Goal: Task Accomplishment & Management: Use online tool/utility

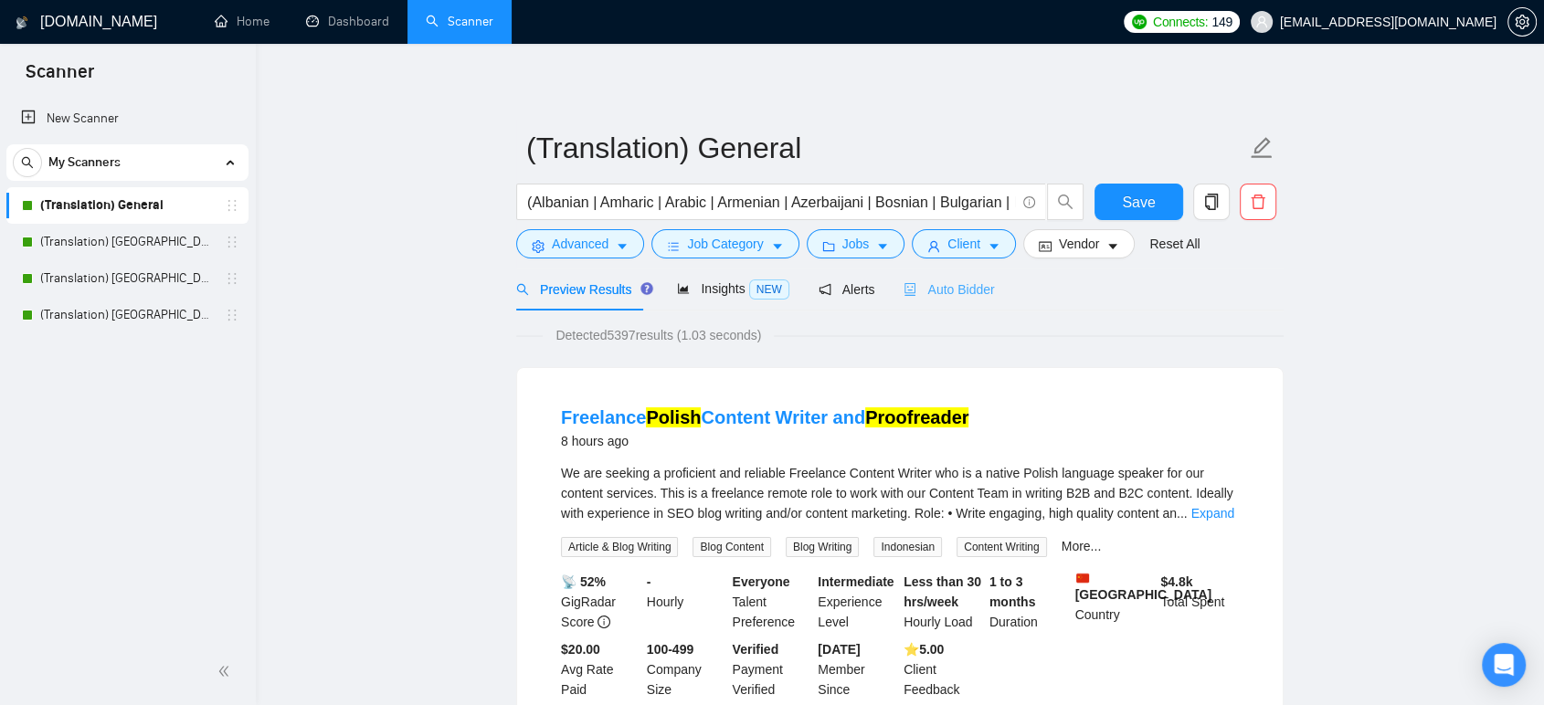
click at [945, 277] on div "Auto Bidder" at bounding box center [949, 289] width 90 height 43
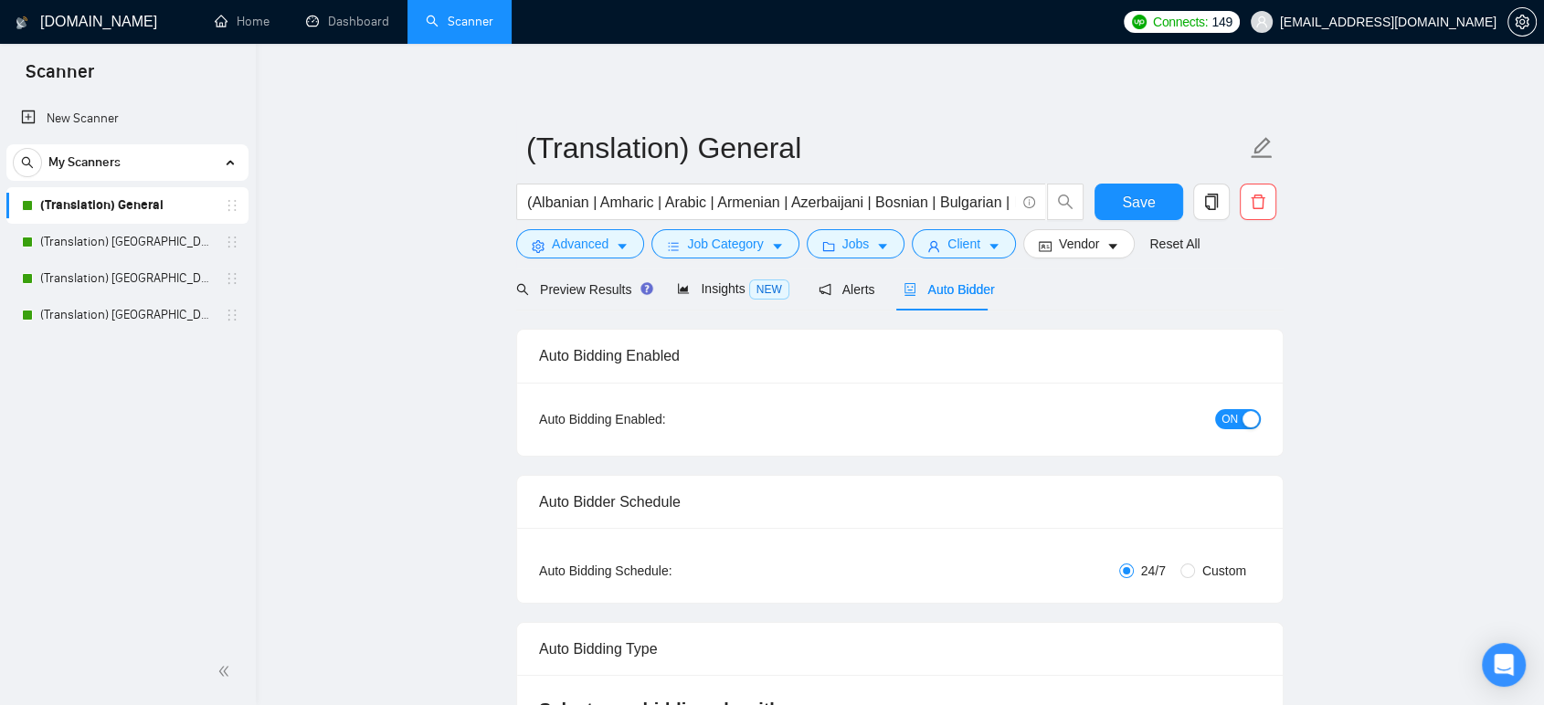
checkbox input "true"
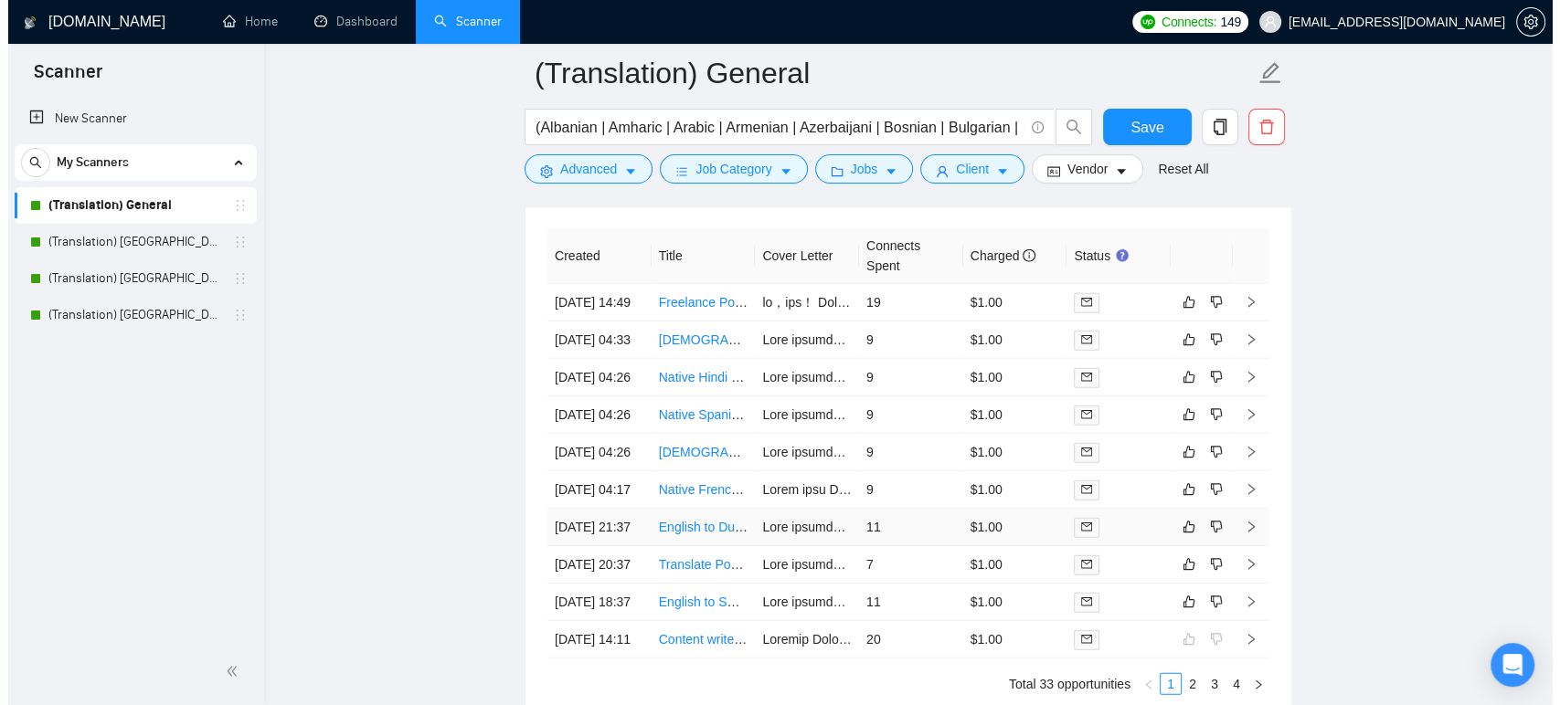
scroll to position [4771, 0]
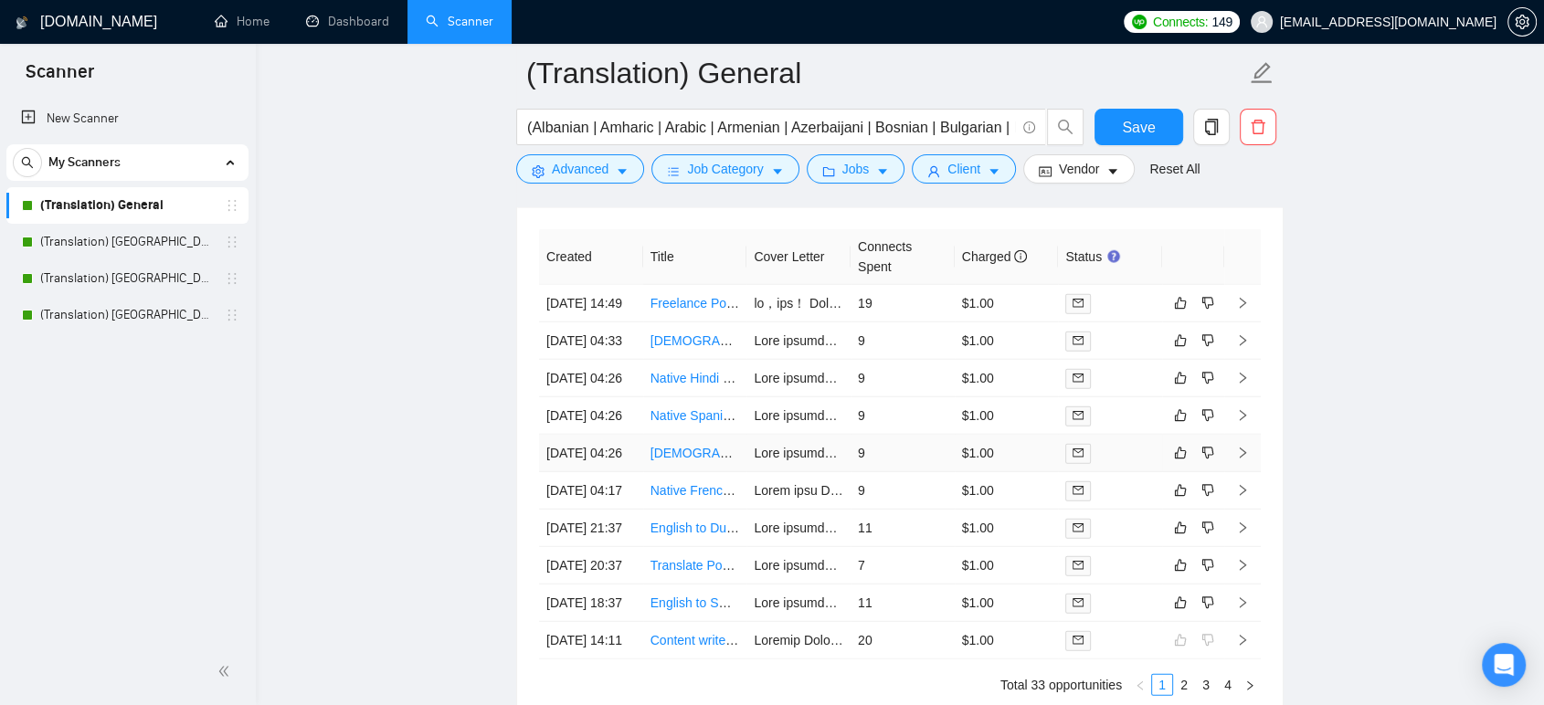
click at [673, 461] on link "[DEMOGRAPHIC_DATA] Speaker Needed – Video Review & Feedback Task" at bounding box center [869, 453] width 437 height 15
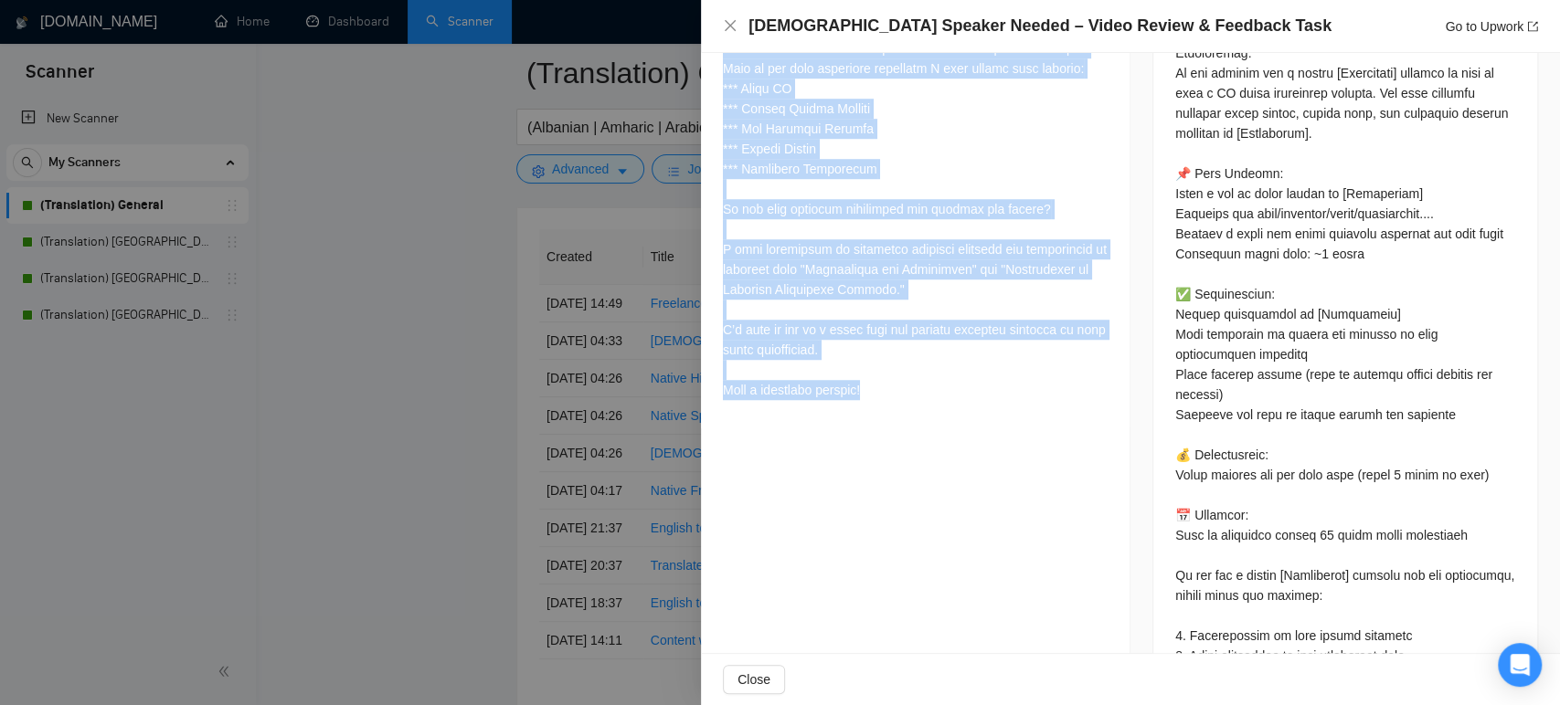
scroll to position [938, 0]
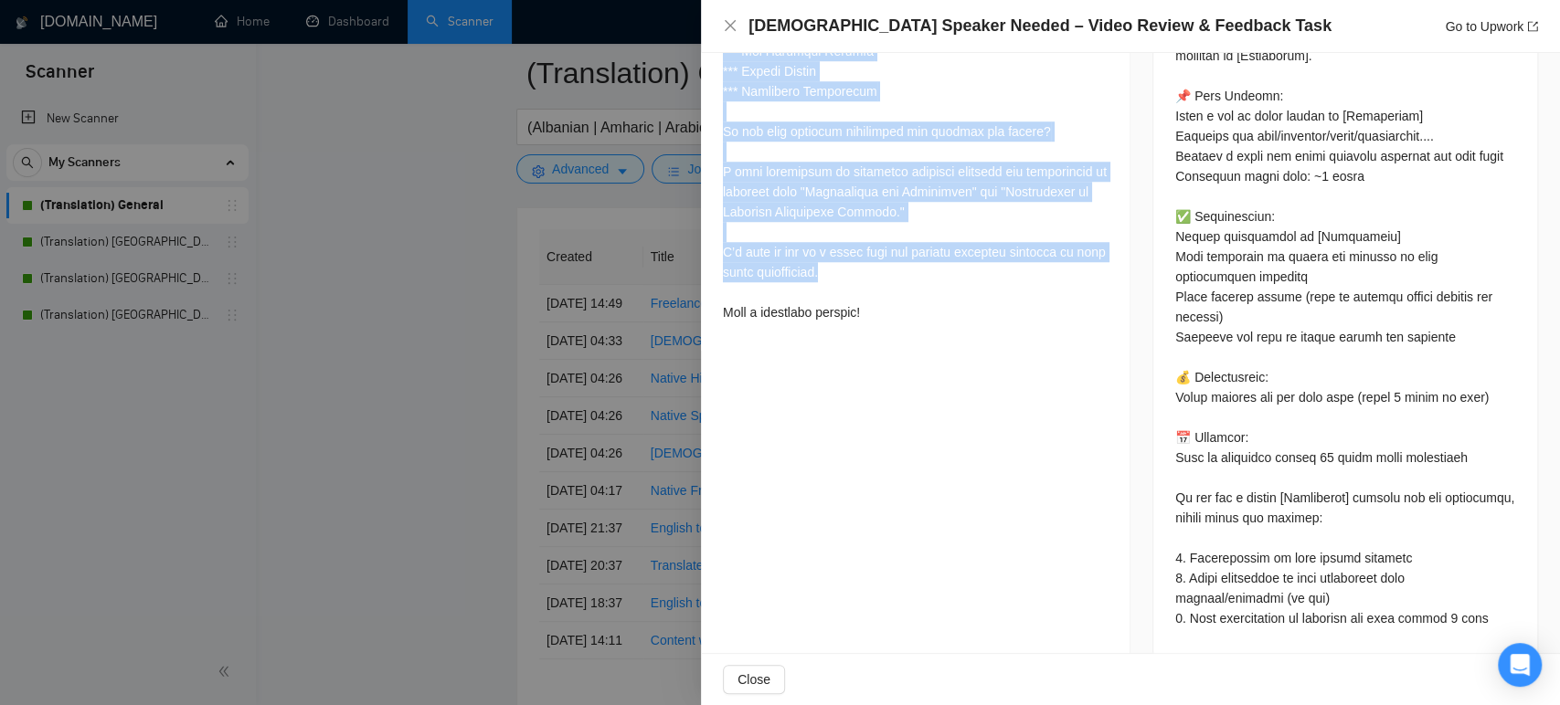
drag, startPoint x: 718, startPoint y: 81, endPoint x: 994, endPoint y: 265, distance: 331.5
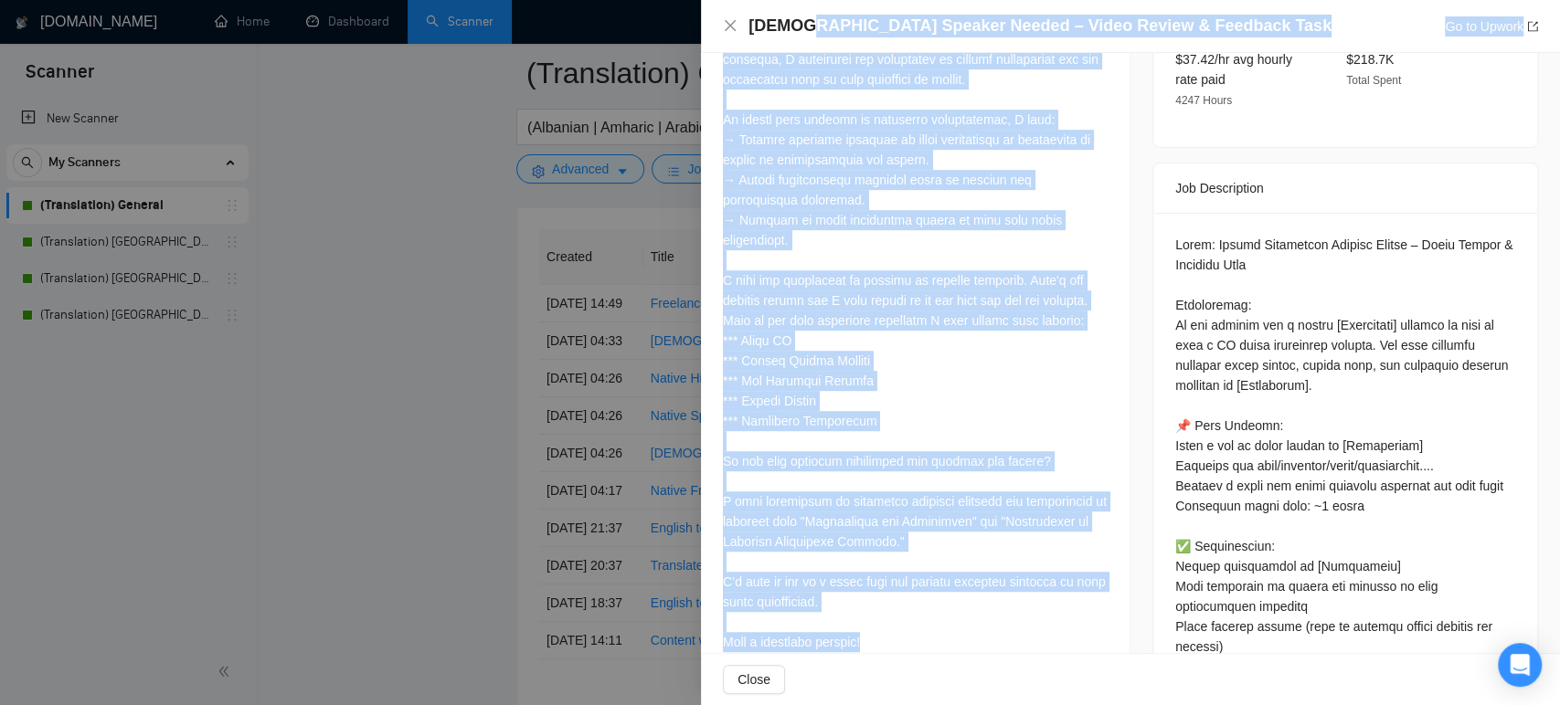
scroll to position [0, 0]
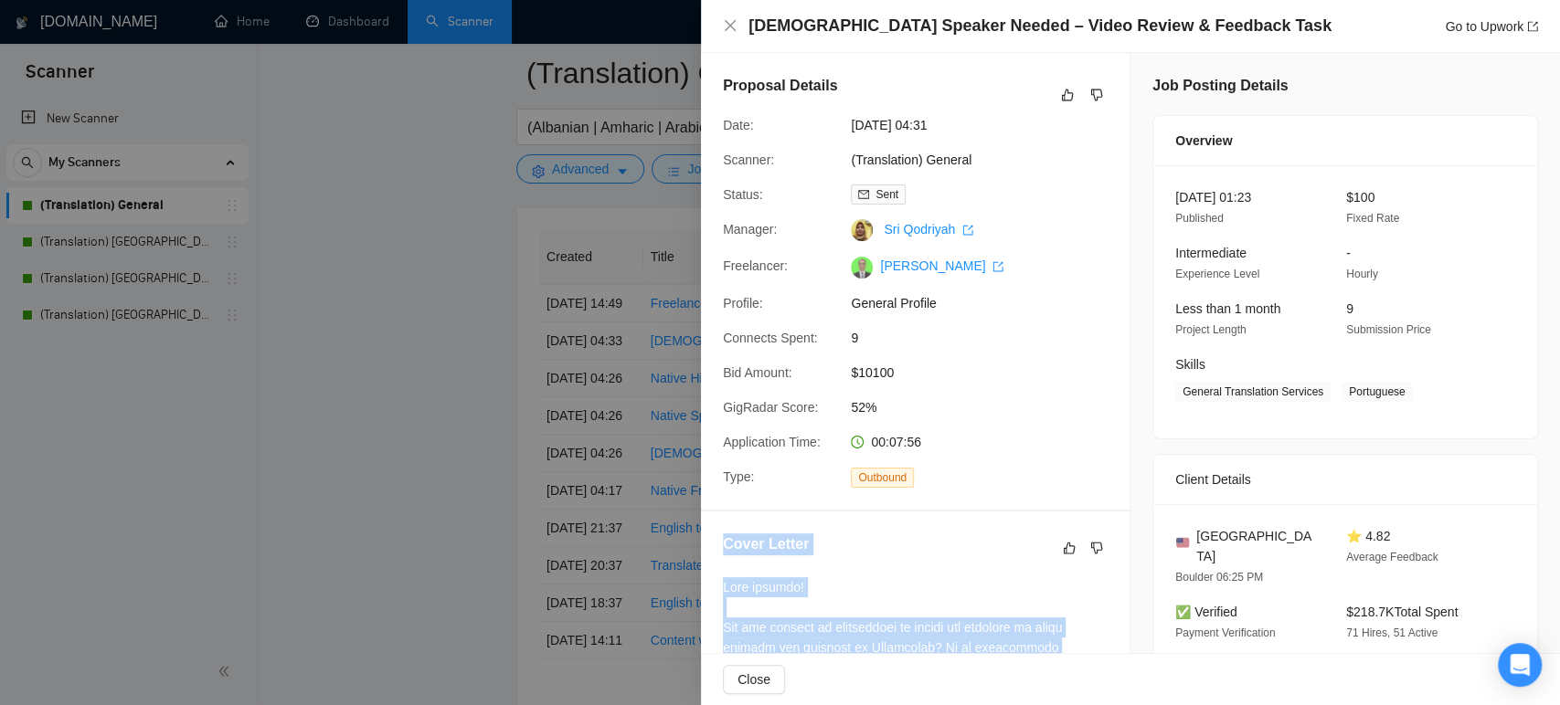
drag, startPoint x: 998, startPoint y: 315, endPoint x: 723, endPoint y: 535, distance: 351.8
copy div "Lorem Ipsumd Sita consect! Adi eli seddoei te incididuntu la etdolo mag aliquae…"
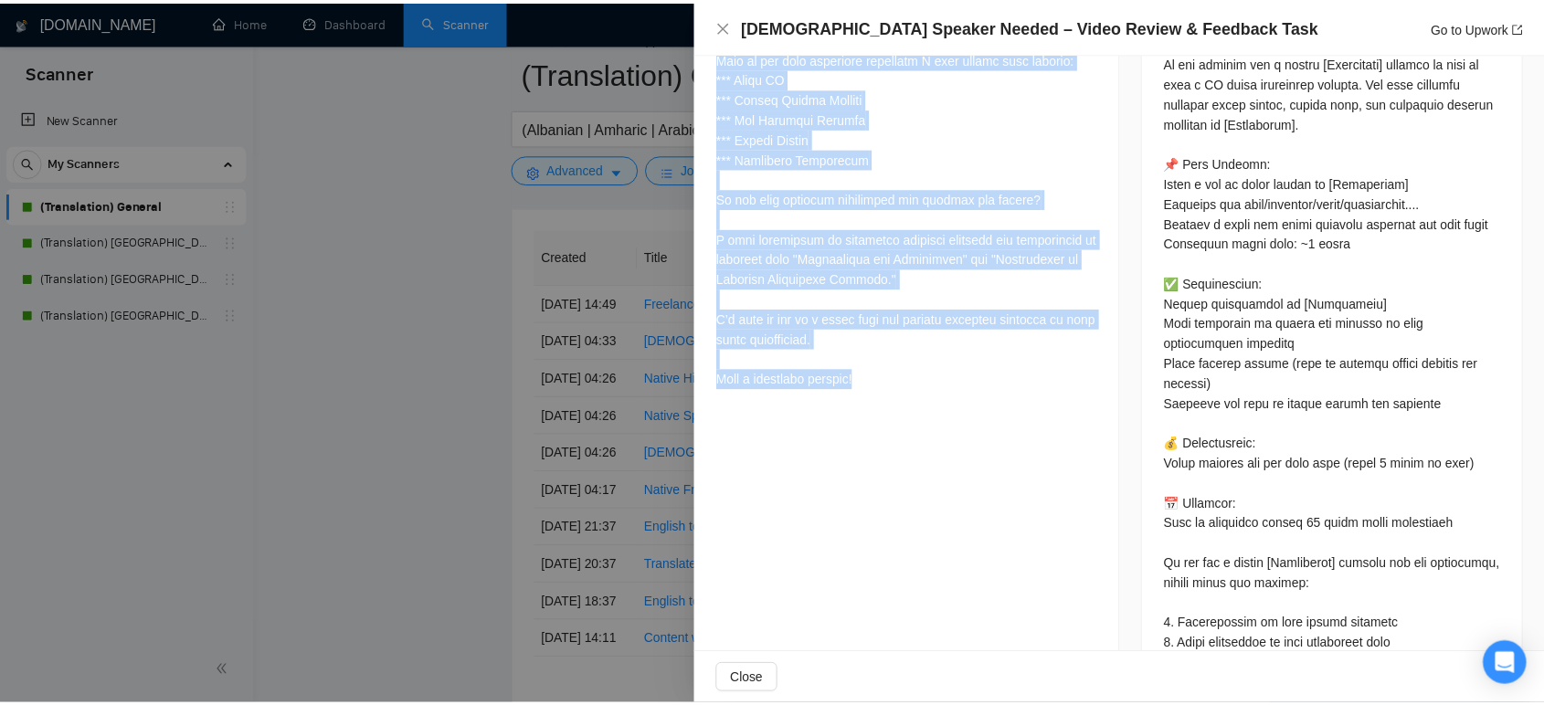
scroll to position [914, 0]
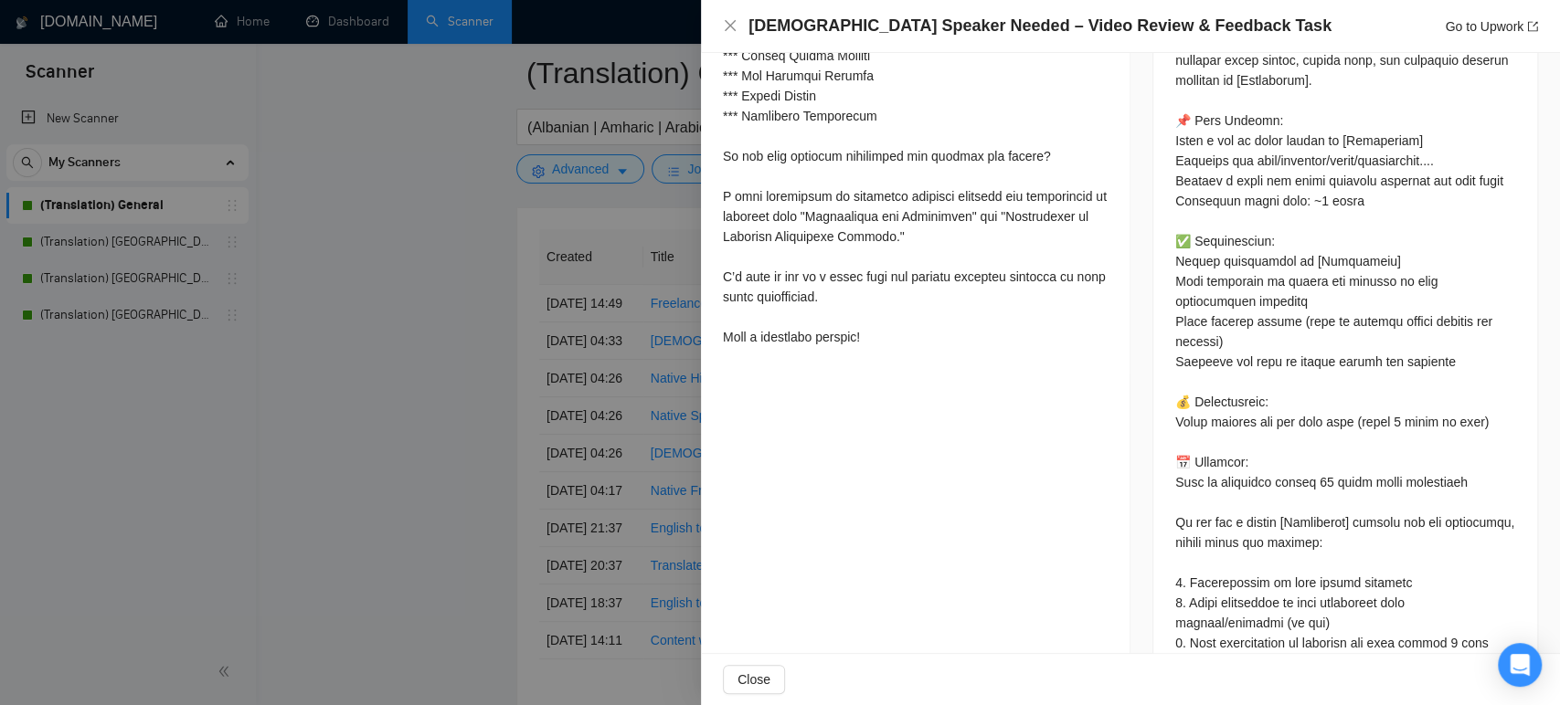
click at [393, 181] on div at bounding box center [780, 352] width 1560 height 705
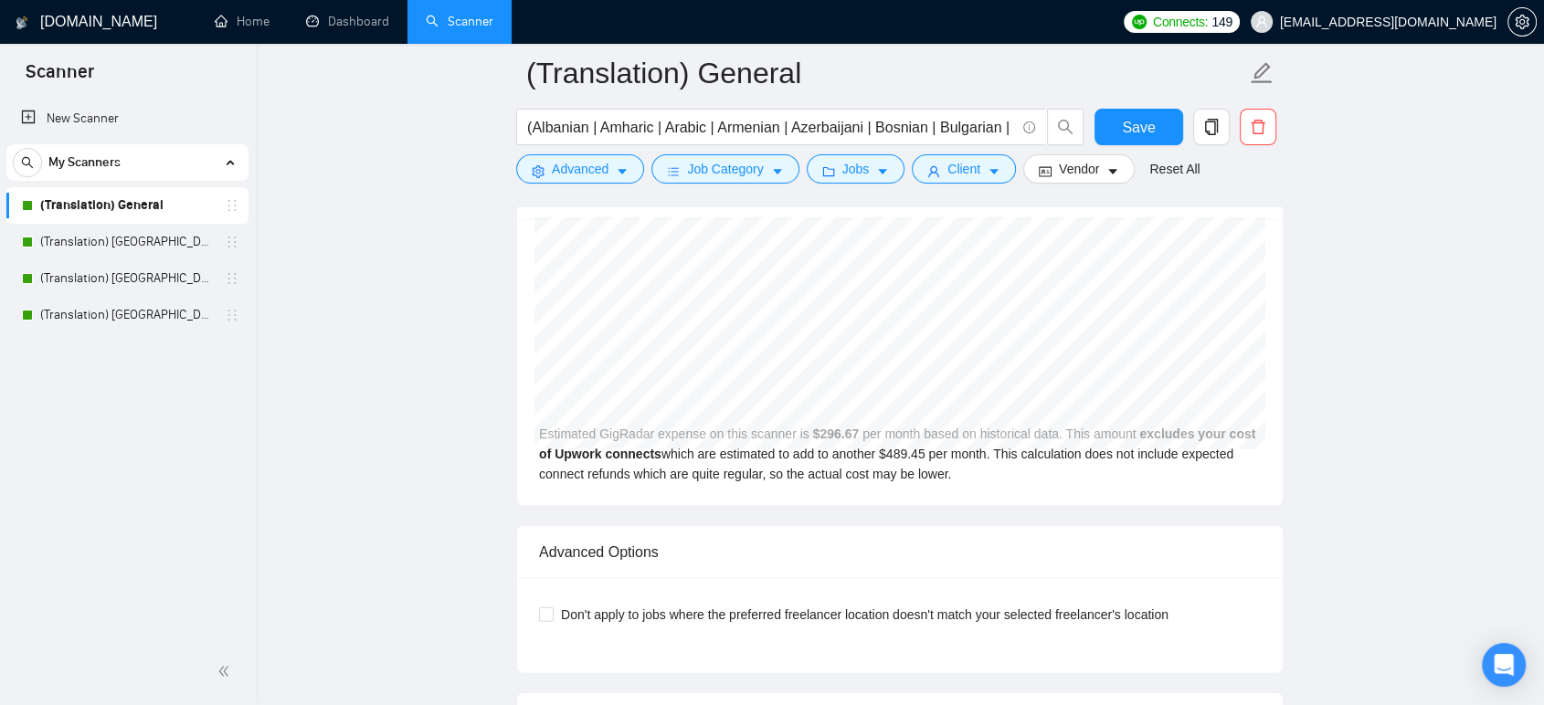
scroll to position [3655, 0]
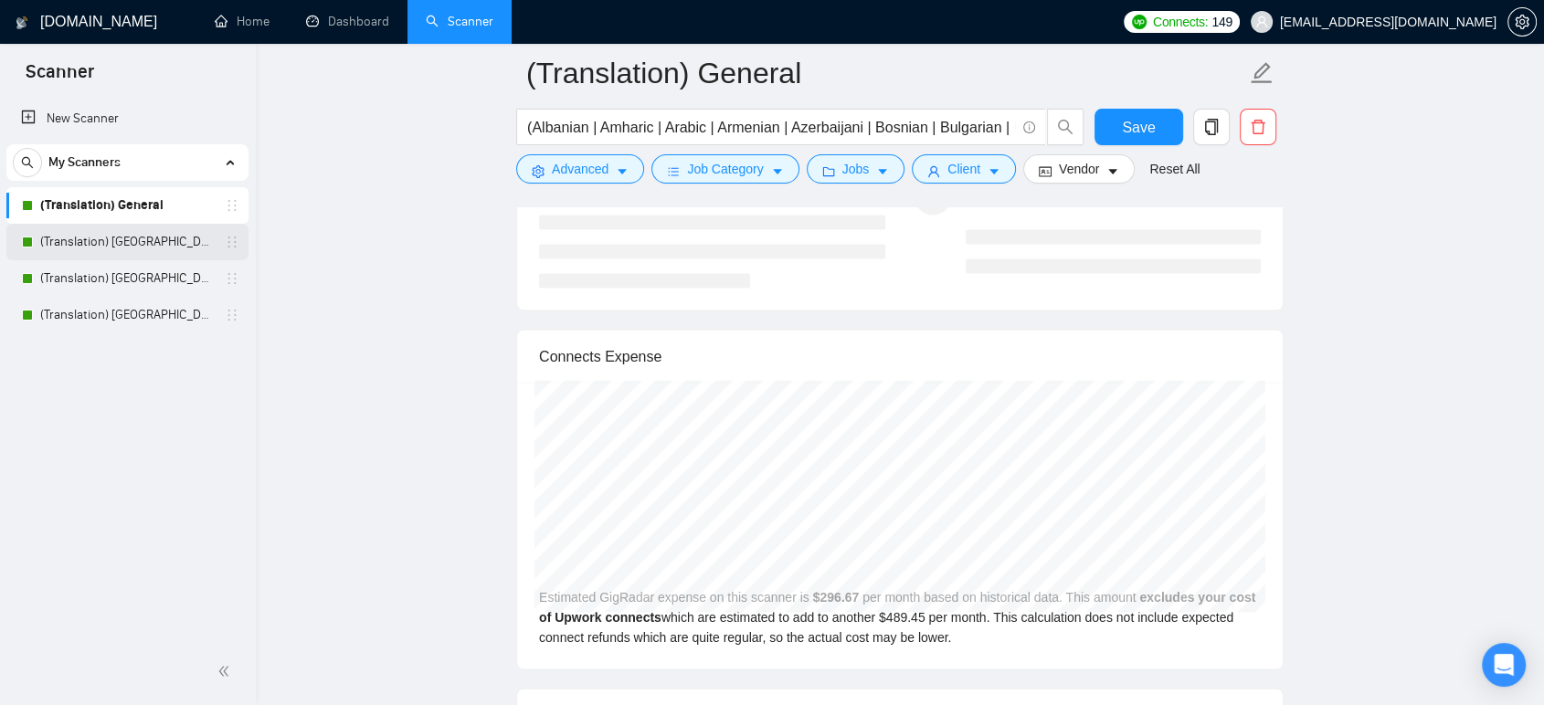
click at [145, 247] on link "(Translation) [GEOGRAPHIC_DATA]" at bounding box center [127, 242] width 174 height 37
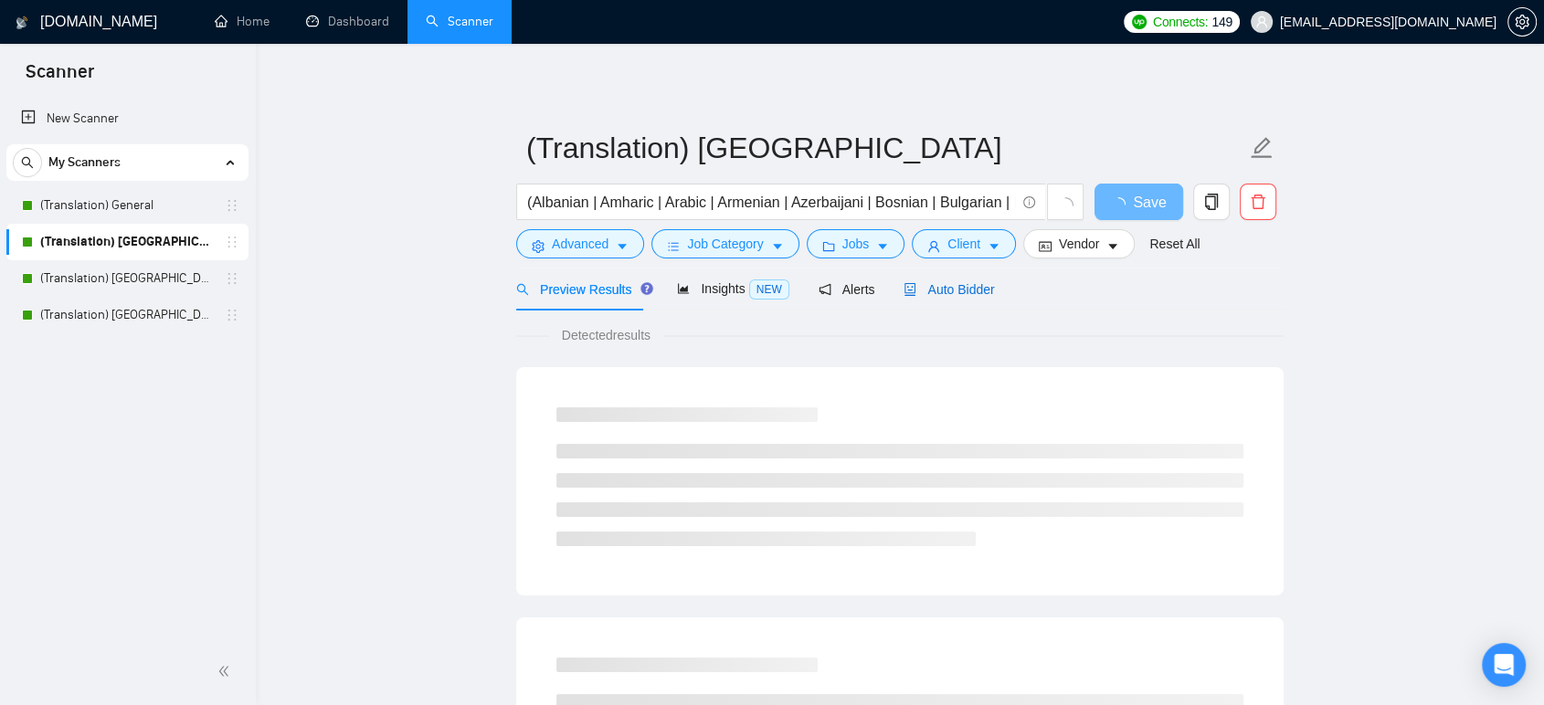
click at [964, 282] on span "Auto Bidder" at bounding box center [949, 289] width 90 height 15
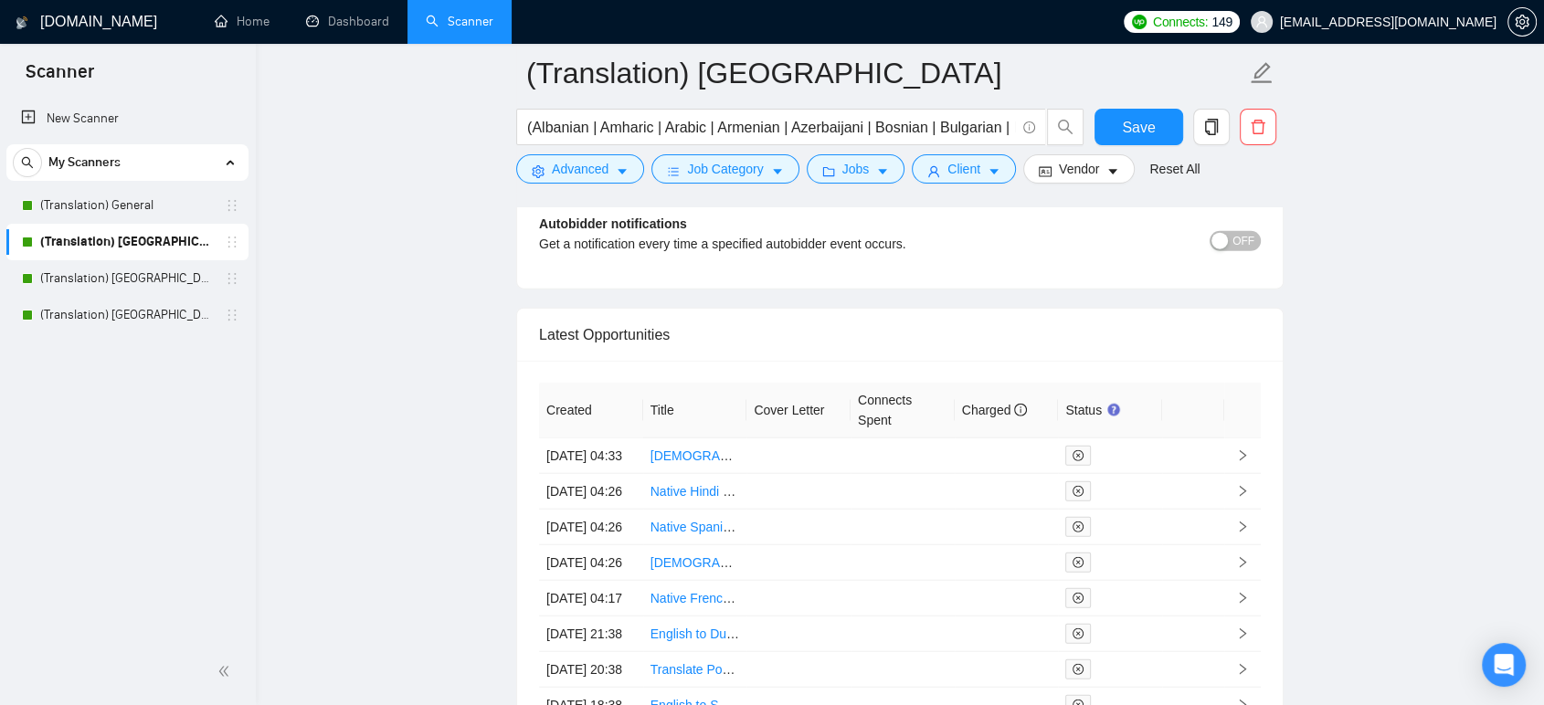
scroll to position [4466, 0]
